Goal: Task Accomplishment & Management: Use online tool/utility

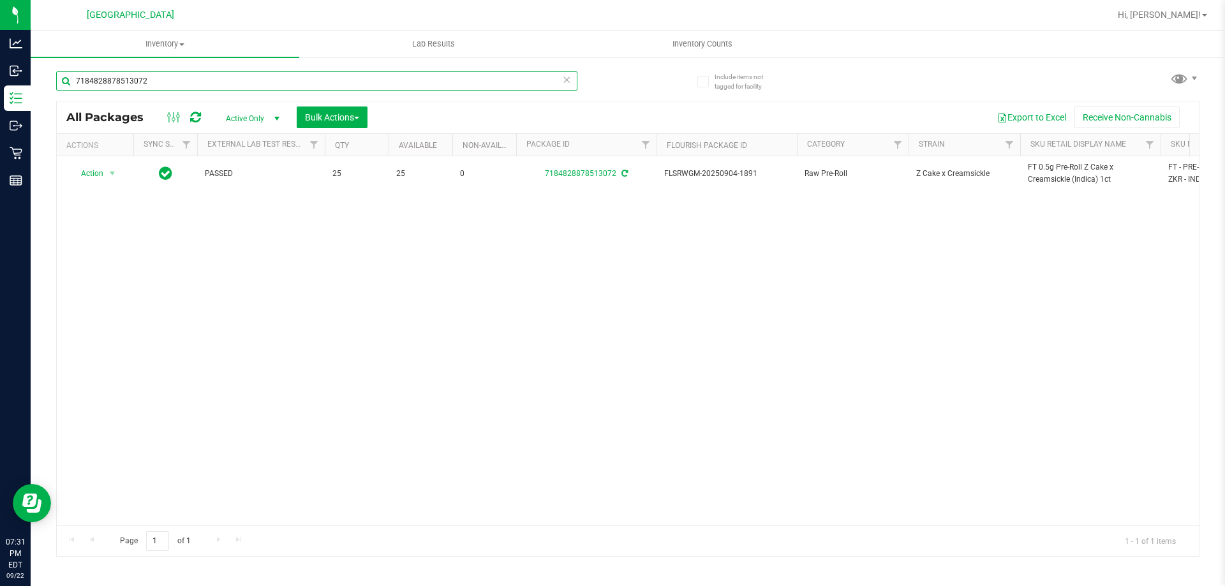
click at [220, 73] on input "7184828878513072" at bounding box center [316, 80] width 521 height 19
type input "pzt"
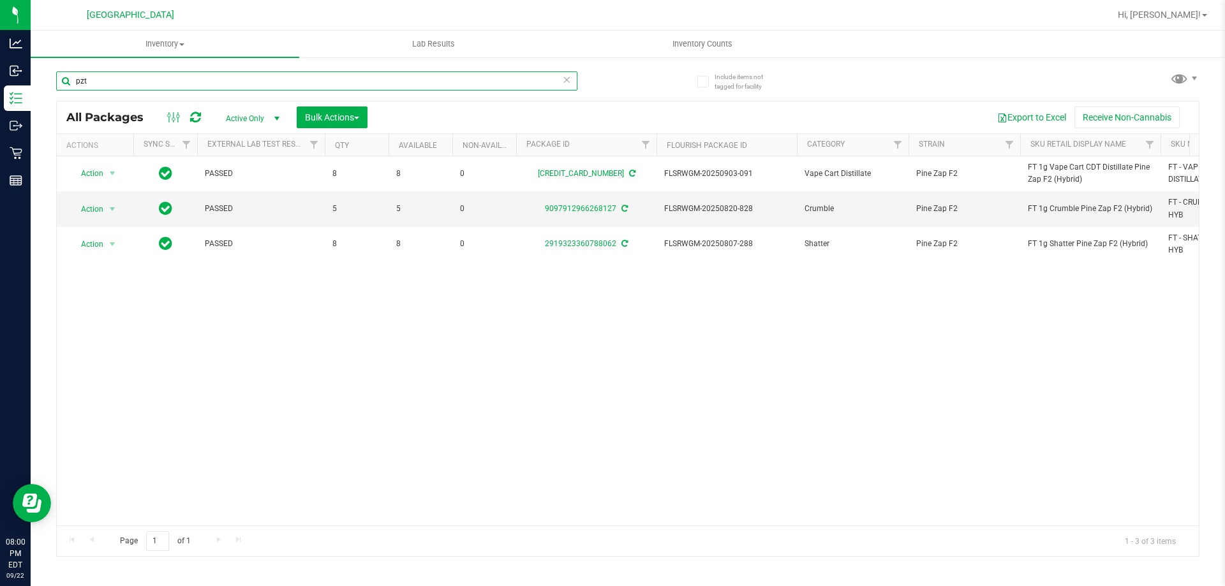
click at [284, 84] on input "pzt" at bounding box center [316, 80] width 521 height 19
click at [284, 84] on input "48138891840788624813889184078862" at bounding box center [316, 80] width 521 height 19
click at [284, 84] on div "Inventory All packages All inventory Waste log Create inventory Lab Results Inv…" at bounding box center [628, 309] width 1194 height 556
type input "48138891840788624813889184078862"
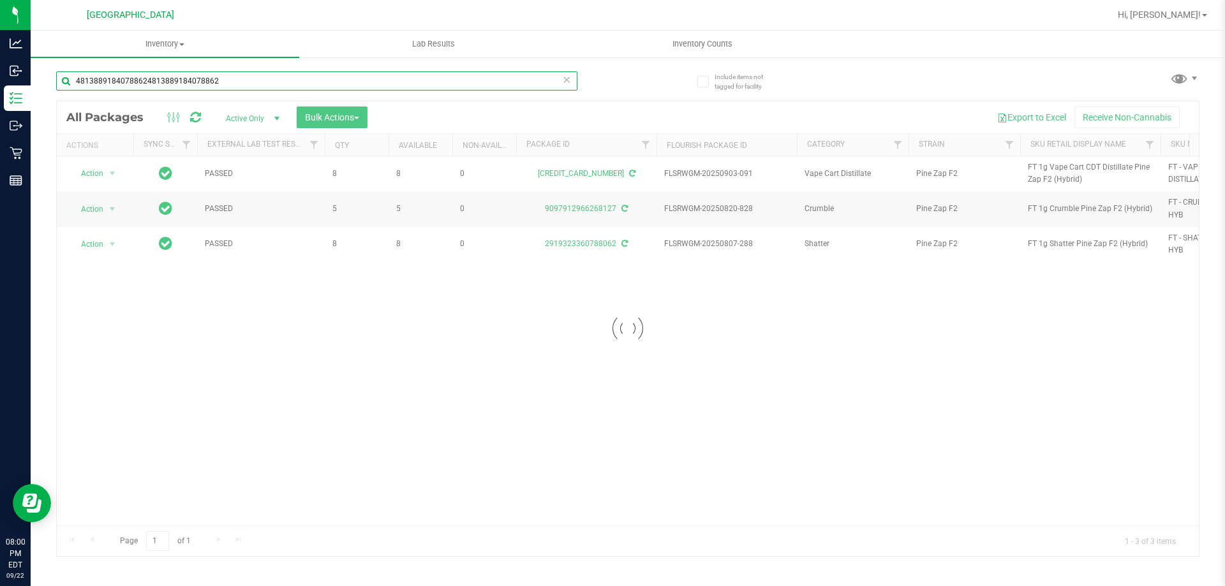
click at [284, 84] on input "48138891840788624813889184078862" at bounding box center [316, 80] width 521 height 19
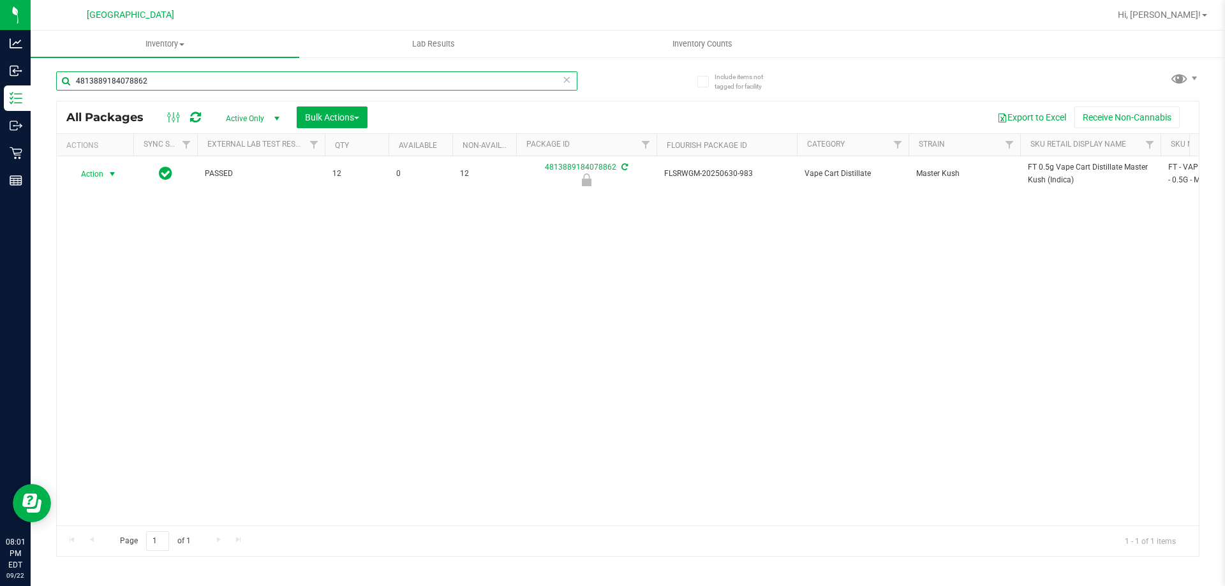
type input "4813889184078862"
click at [106, 175] on span "select" at bounding box center [113, 174] width 16 height 18
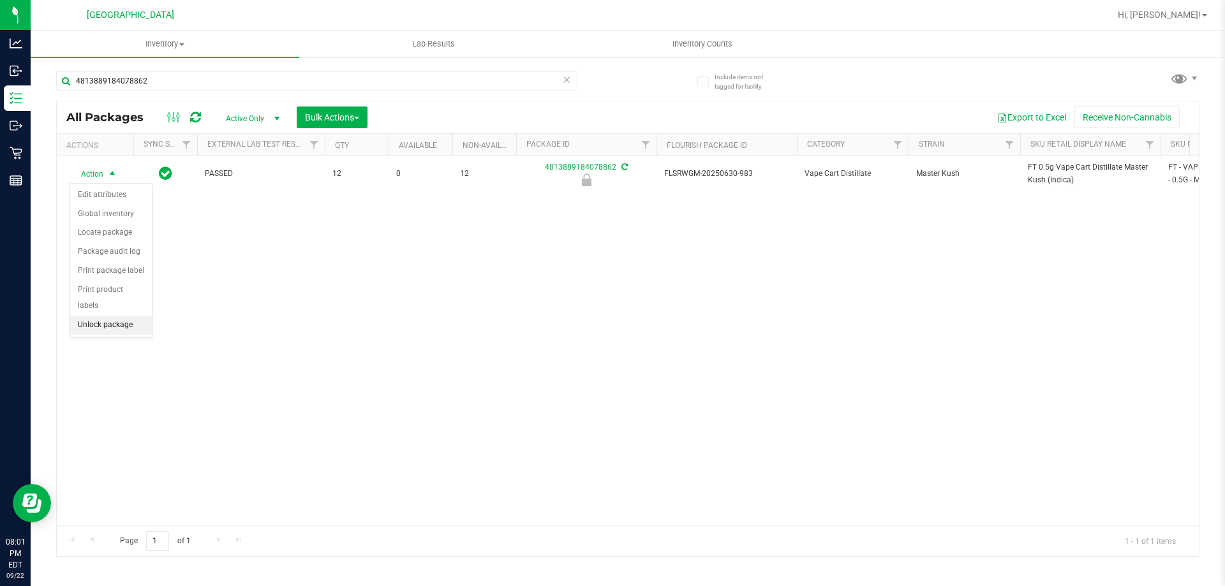
click at [119, 316] on li "Unlock package" at bounding box center [111, 325] width 82 height 19
